Goal: Information Seeking & Learning: Learn about a topic

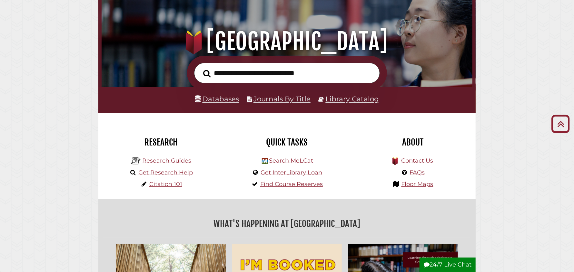
scroll to position [64, 0]
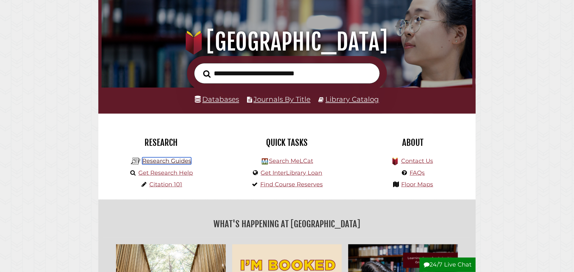
click at [164, 163] on link "Research Guides" at bounding box center [166, 161] width 49 height 7
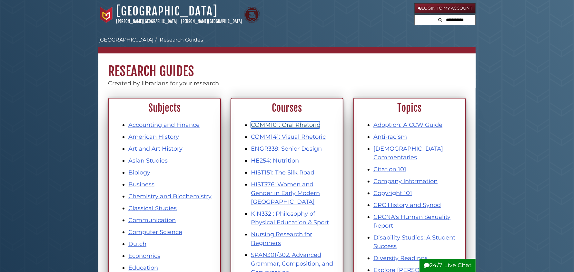
click at [278, 123] on link "COMM101: Oral Rhetoric" at bounding box center [285, 125] width 69 height 7
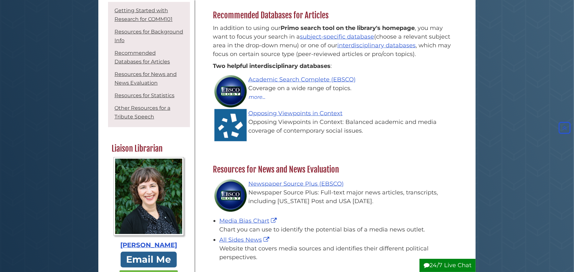
scroll to position [419, 0]
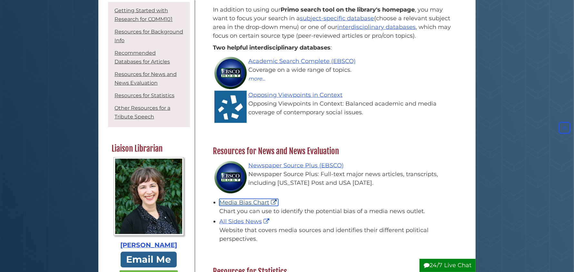
click at [260, 203] on link "Media Bias Chart" at bounding box center [248, 202] width 59 height 7
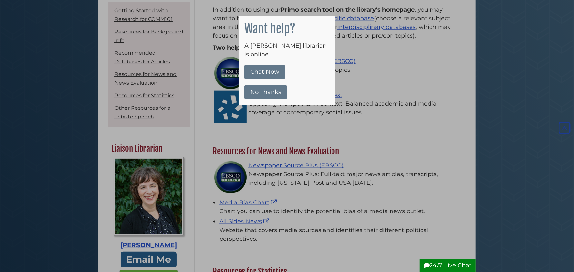
click at [272, 85] on button "No Thanks" at bounding box center [265, 92] width 43 height 15
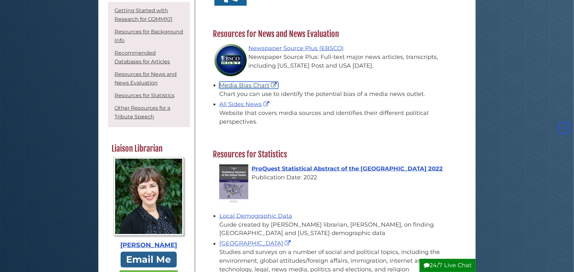
scroll to position [515, 0]
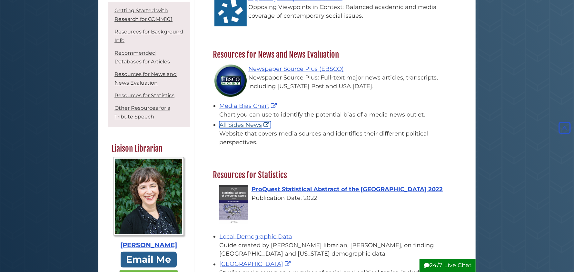
click at [243, 124] on link "All Sides News" at bounding box center [245, 125] width 52 height 7
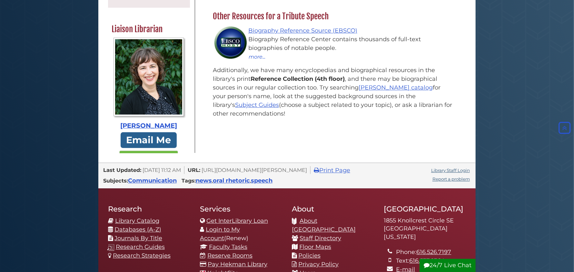
scroll to position [935, 0]
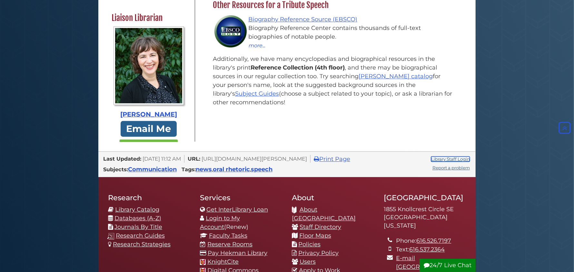
click at [462, 159] on link "Library Staff Login" at bounding box center [450, 159] width 39 height 5
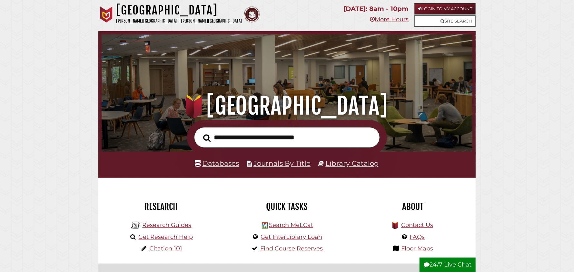
scroll to position [122, 367]
